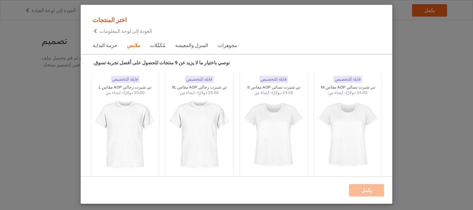
scroll to position [1144, 0]
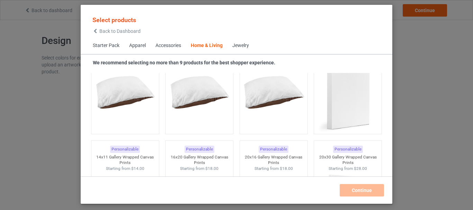
scroll to position [7546, 0]
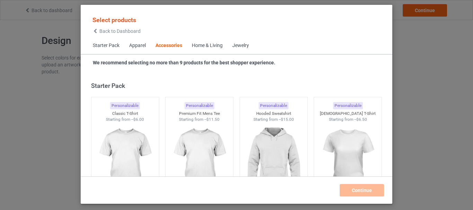
click at [418, 89] on div "Select products Back to Dashboard Starter Pack Apparel Accessories Home & Livin…" at bounding box center [236, 105] width 473 height 210
click at [402, 92] on div "Select products Back to Dashboard Starter Pack Apparel Accessories Home & Livin…" at bounding box center [236, 105] width 473 height 210
click at [105, 34] on span "Back to Dashboard" at bounding box center [119, 31] width 41 height 6
